Goal: Check status: Check status

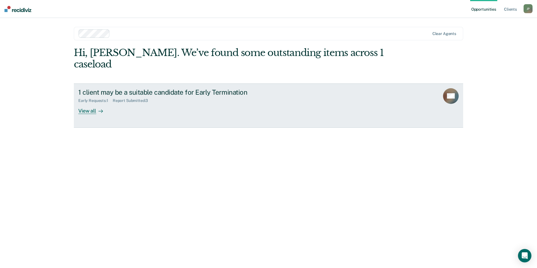
click at [160, 96] on div "1 client may be a suitable candidate for Early Termination Early Requests : 1 R…" at bounding box center [183, 101] width 210 height 26
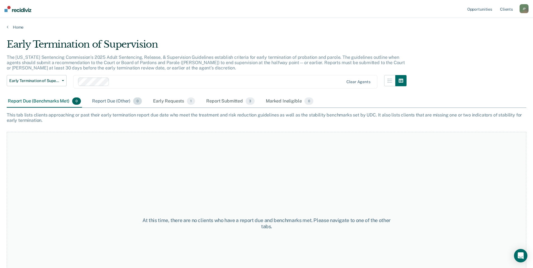
click at [103, 103] on div "Report Due (Other) 0" at bounding box center [117, 101] width 52 height 12
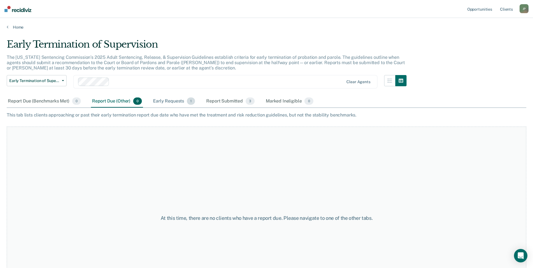
click at [168, 104] on div "Early Requests 1" at bounding box center [174, 101] width 44 height 12
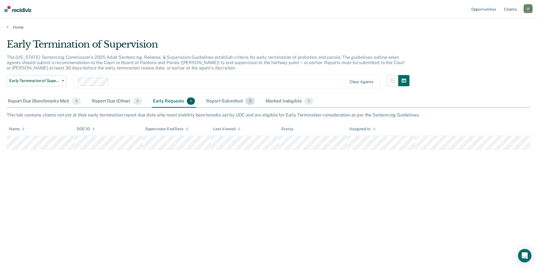
click at [224, 101] on div "Report Submitted 3" at bounding box center [230, 101] width 51 height 12
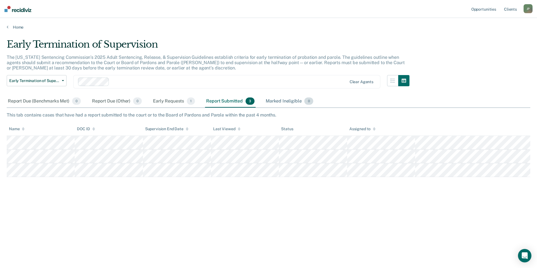
click at [279, 101] on div "Marked Ineligible 0" at bounding box center [289, 101] width 50 height 12
